Goal: Navigation & Orientation: Find specific page/section

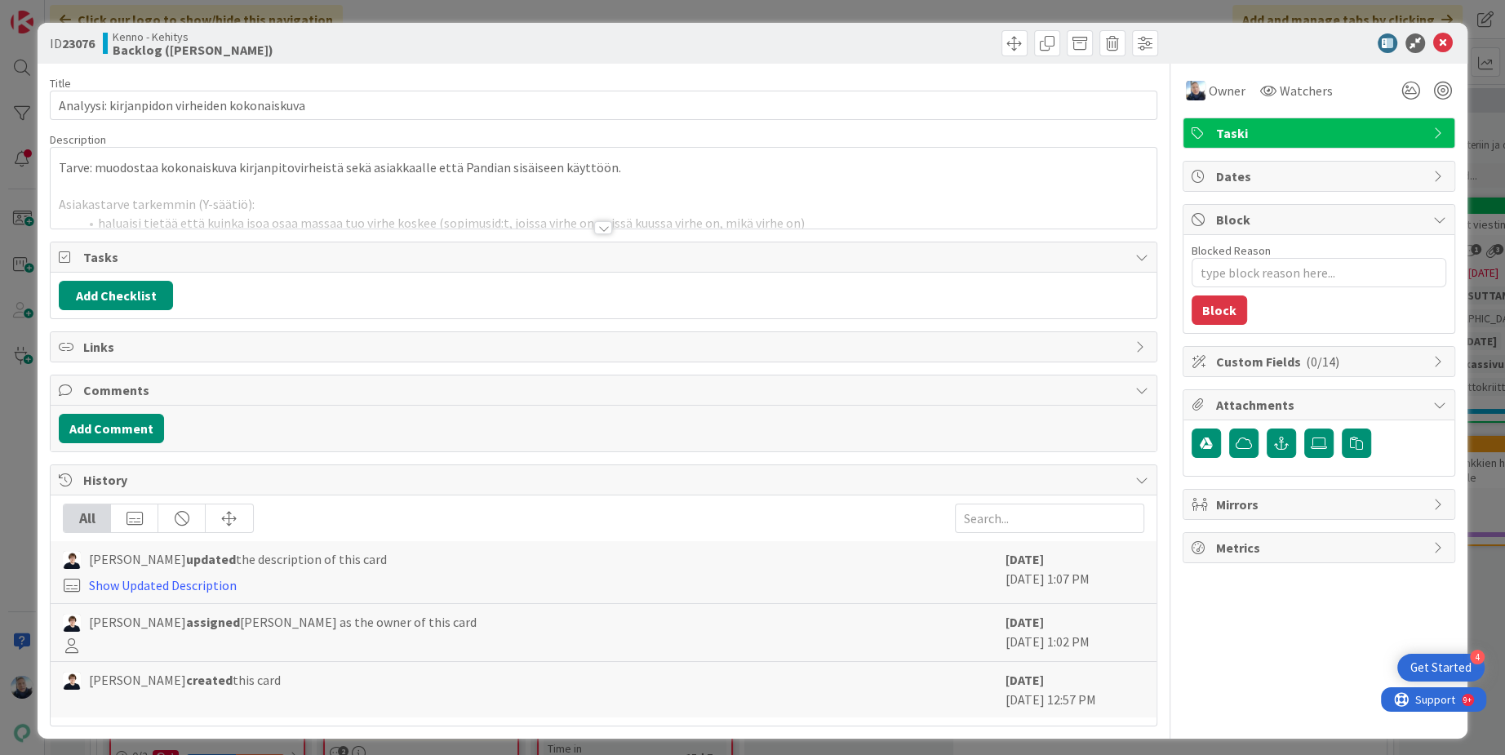
type textarea "x"
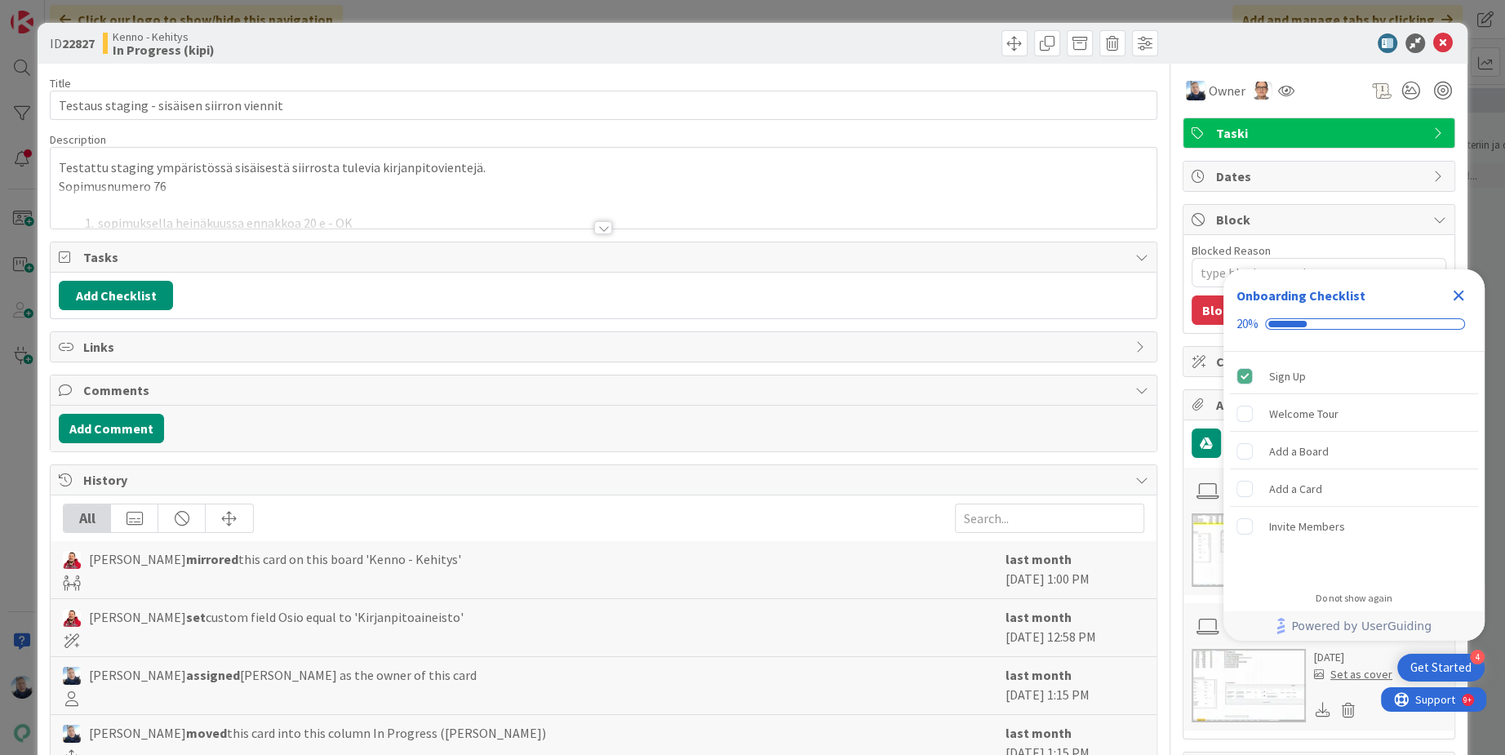
click at [513, 12] on div "ID 22827 Kenno - Kehitys In Progress (kipi) Title 42 / 128 Testaus staging - si…" at bounding box center [752, 377] width 1505 height 755
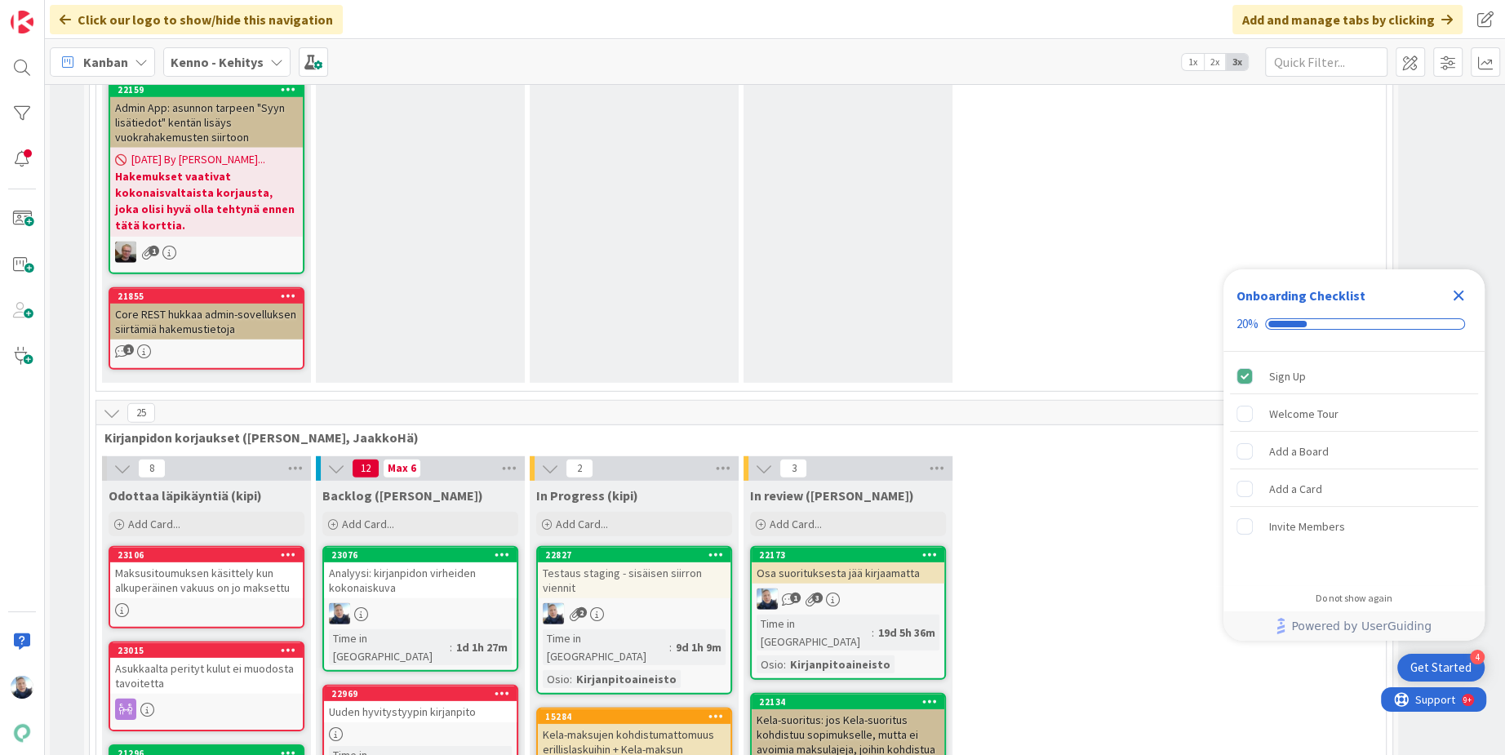
scroll to position [10658, 1]
click at [677, 710] on div "15284" at bounding box center [637, 715] width 185 height 11
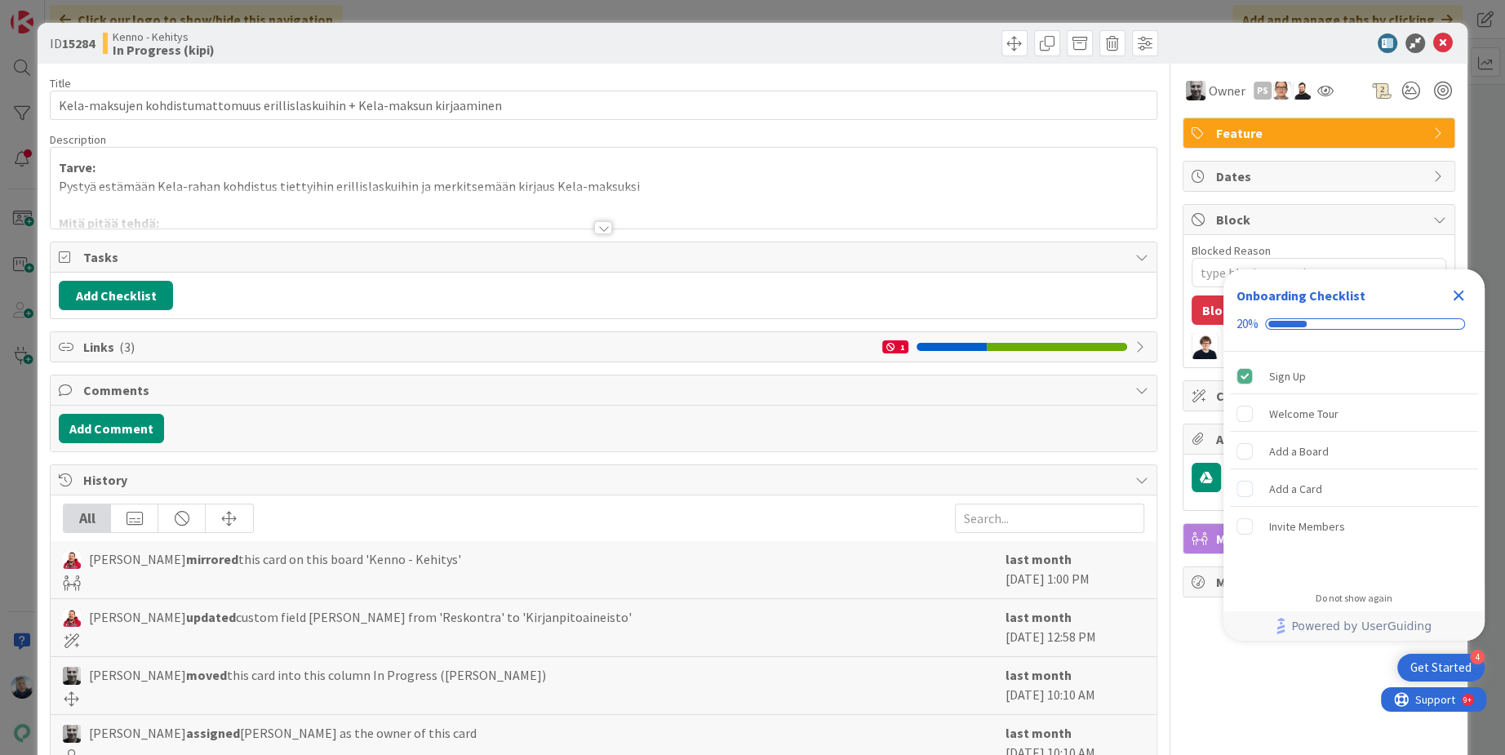
click at [620, 9] on div "ID 15284 Kenno - Kehitys In Progress (kipi) Title 74 / 128 Kela-maksujen kohdis…" at bounding box center [752, 377] width 1505 height 755
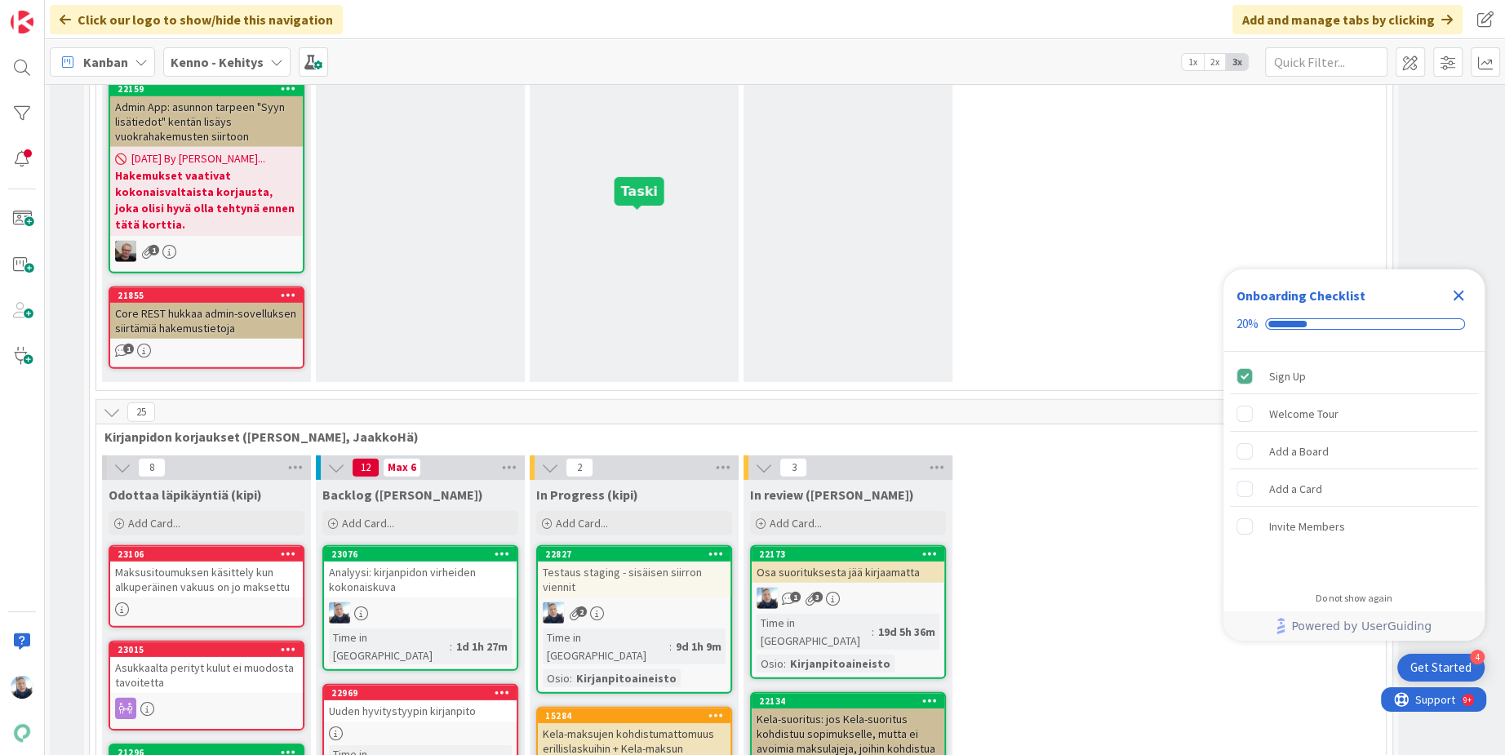
click at [646, 549] on div "22827" at bounding box center [637, 554] width 185 height 11
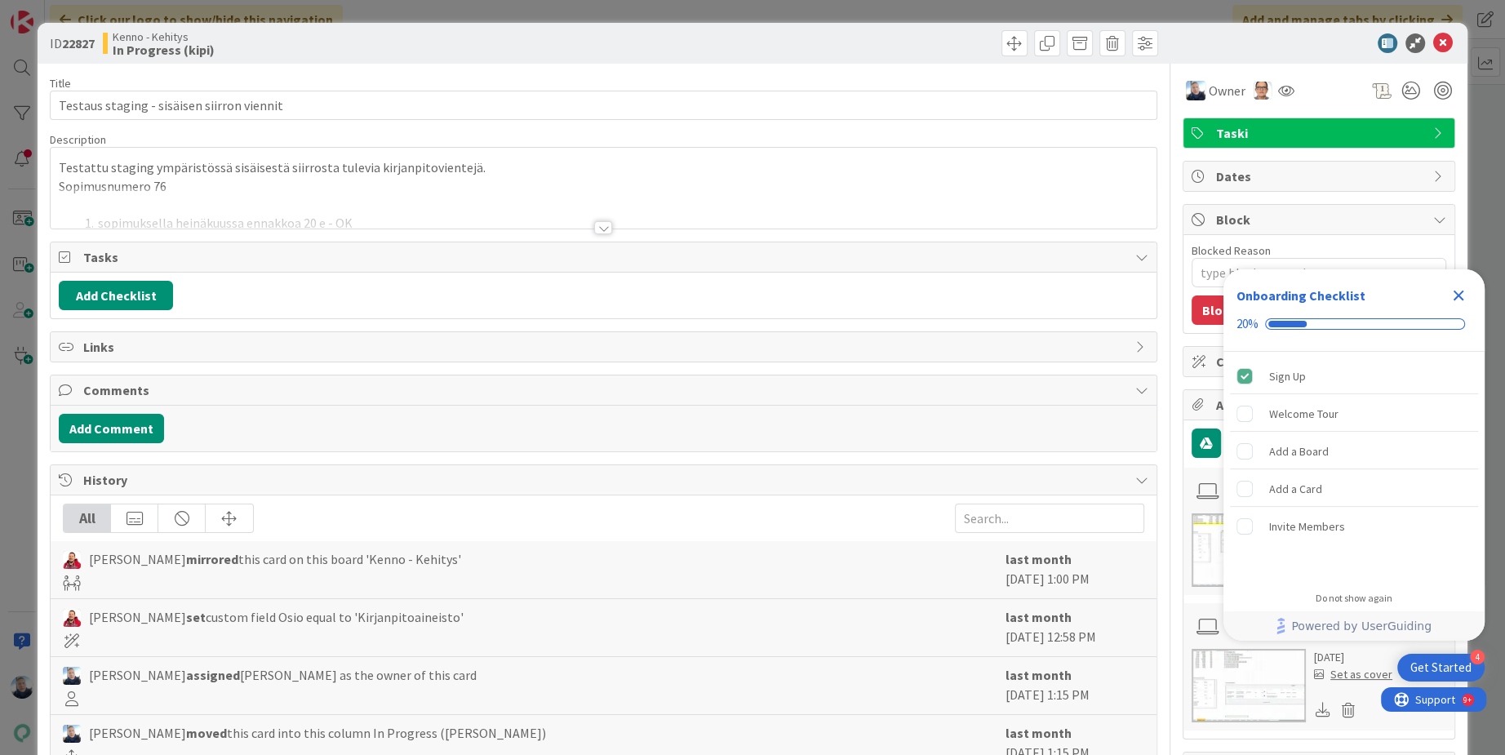
click at [743, 4] on div "ID 22827 Kenno - Kehitys In Progress (kipi) Title 42 / 128 Testaus staging - si…" at bounding box center [752, 377] width 1505 height 755
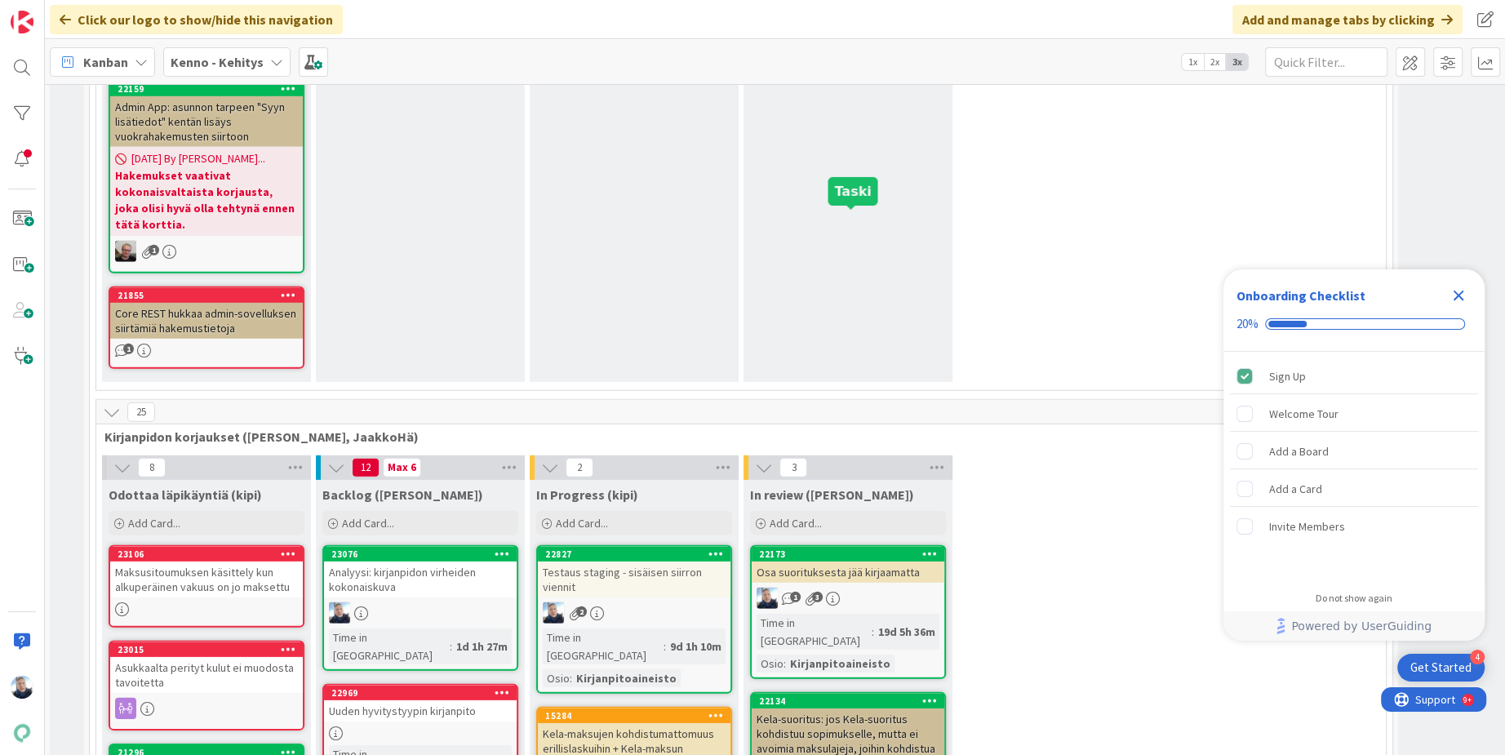
click at [859, 549] on div "22173" at bounding box center [851, 554] width 185 height 11
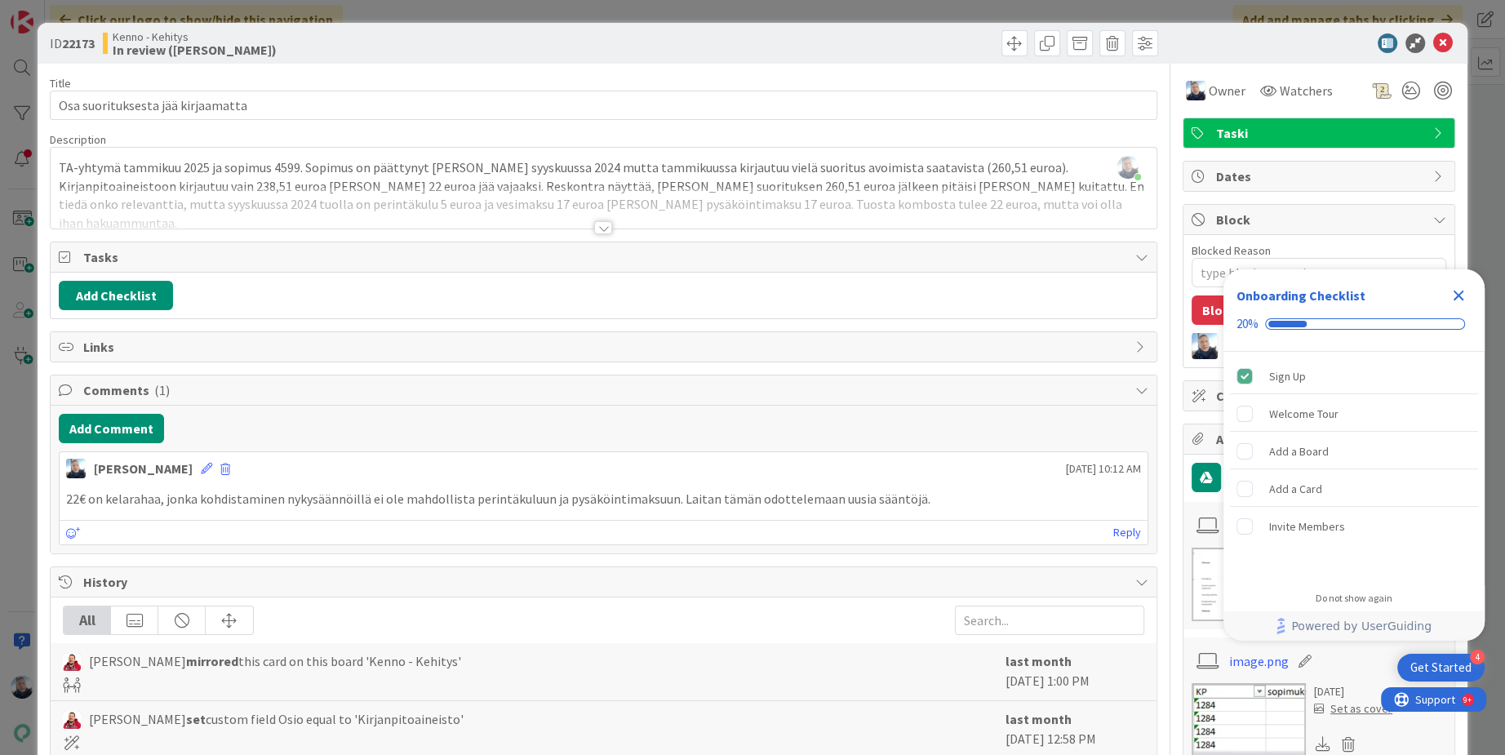
type textarea "x"
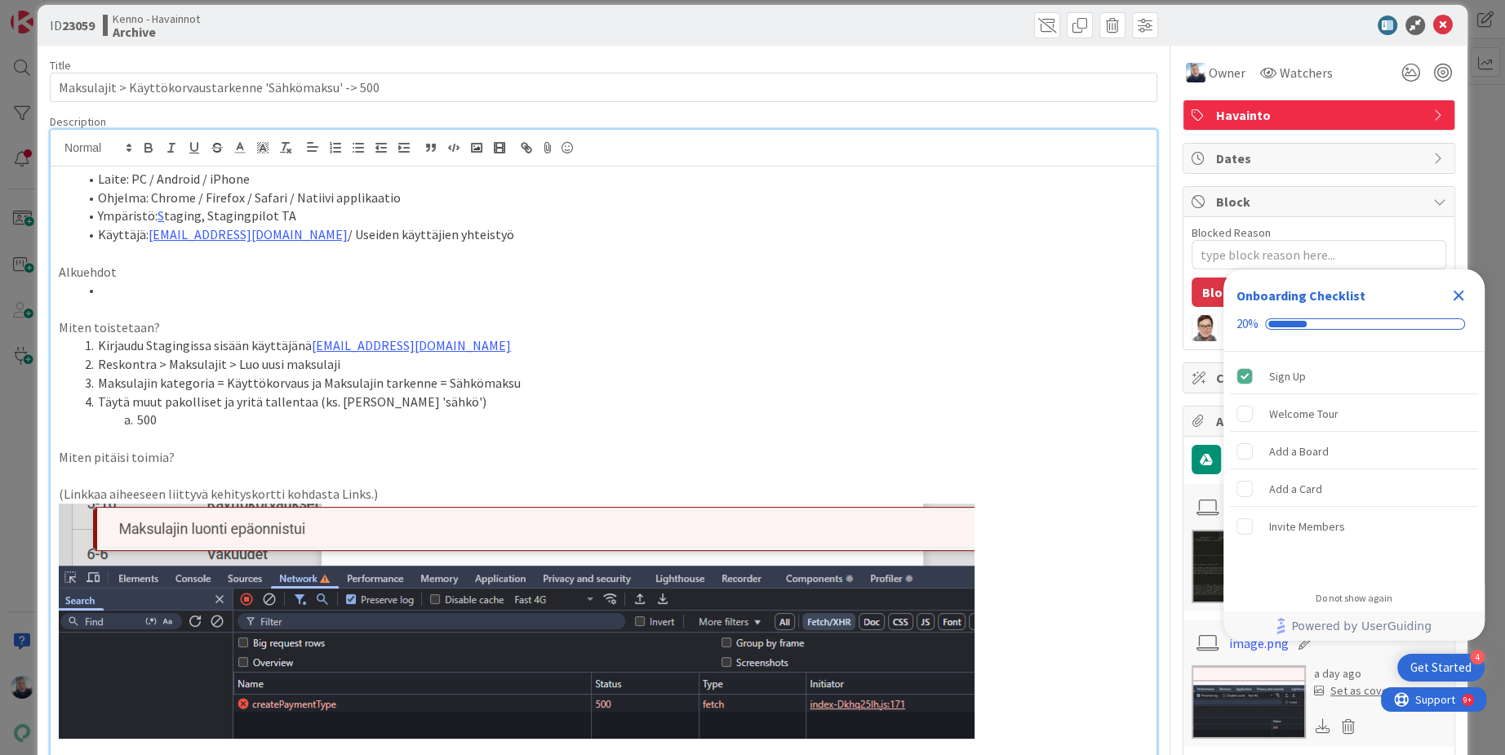
type textarea "x"
